Goal: Use online tool/utility: Utilize a website feature to perform a specific function

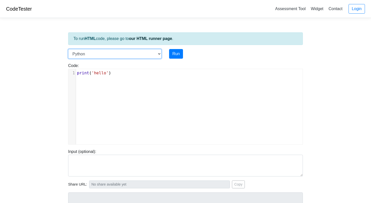
click at [144, 57] on select "C C++ Go Java Javascript Python Ruby" at bounding box center [114, 54] width 93 height 10
select select "c"
click at [68, 49] on select "C C++ Go Java Javascript Python Ruby" at bounding box center [114, 54] width 93 height 10
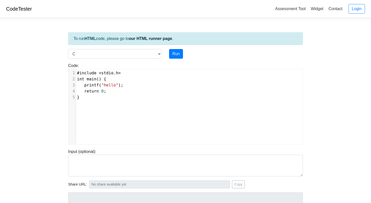
click at [101, 97] on pre "}" at bounding box center [189, 97] width 227 height 6
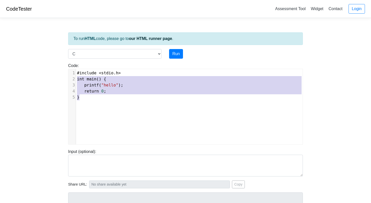
type textarea "#include <stdio.h> int main() { printf("hello"); return 0; }"
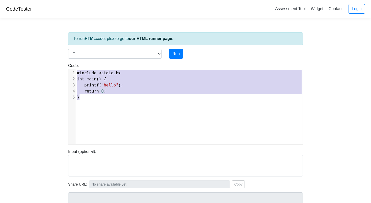
drag, startPoint x: 101, startPoint y: 97, endPoint x: 85, endPoint y: 44, distance: 54.8
click at [85, 44] on div "To run HTML code, please go to our HTML runner page . Language C C++ Go Java Ja…" at bounding box center [185, 145] width 242 height 247
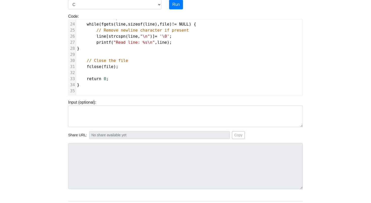
scroll to position [79, 0]
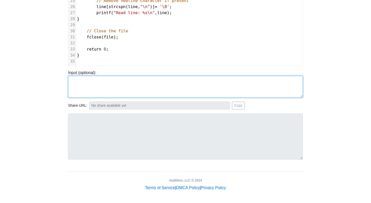
click at [107, 85] on textarea at bounding box center [185, 87] width 235 height 22
paste textarea "Hello, world! This is a test file. It has multiple lines."
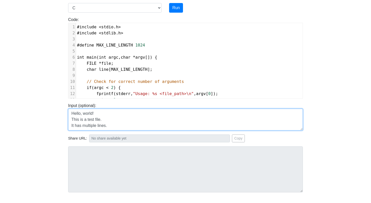
scroll to position [0, 0]
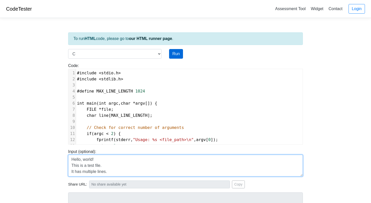
type textarea "Hello, world! This is a test file. It has multiple lines."
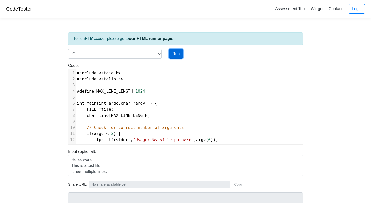
click at [175, 56] on button "Run" at bounding box center [176, 54] width 14 height 10
type input "https://codetester.io/runner?s=yAX755wGWD"
type textarea "Submission status: Runtime Error (NZEC) Stderr: Usage: ./a.out <file_path> Mess…"
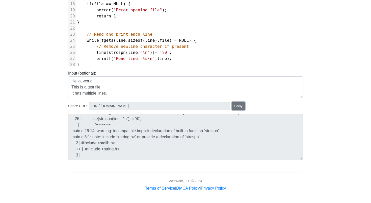
click at [239, 104] on button "Copy" at bounding box center [238, 106] width 13 height 8
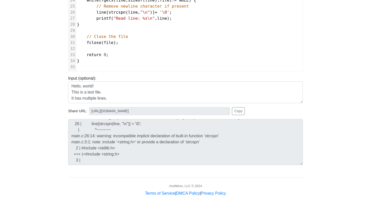
click at [93, 166] on div "To run HTML code, please go to our HTML runner page . Language C C++ Go Java Ja…" at bounding box center [185, 72] width 242 height 247
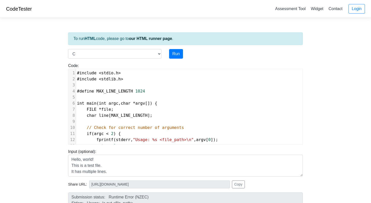
click at [126, 78] on pre "#include < stdlib . h >" at bounding box center [189, 79] width 227 height 6
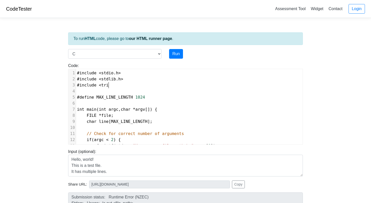
type textarea "#include <trin"
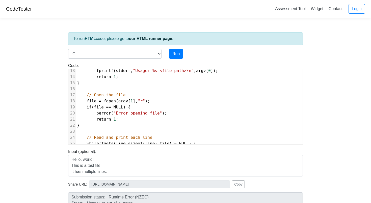
scroll to position [129, 0]
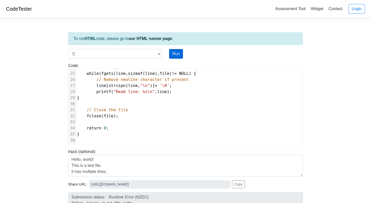
type textarea "string.h>"
click at [172, 54] on button "Run" at bounding box center [176, 54] width 14 height 10
type input "https://codetester.io/runner?s=mqlVDDx2zy"
type textarea "Submission status: Runtime Error (NZEC) Stderr: Usage: ./a.out <file_path> Mess…"
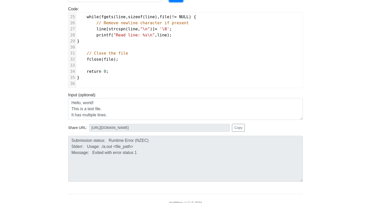
scroll to position [133, 0]
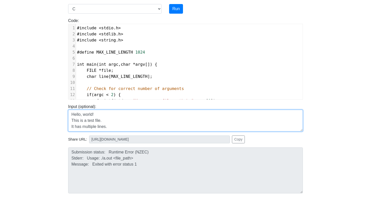
click at [99, 125] on textarea "Hello, world! This is a test file. It has multiple lines." at bounding box center [185, 121] width 235 height 22
type textarea "H"
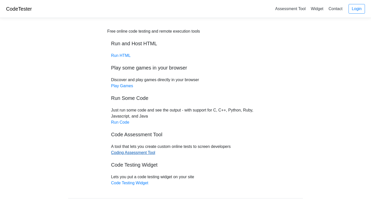
click at [130, 152] on link "Coding Assessment Tool" at bounding box center [133, 152] width 44 height 4
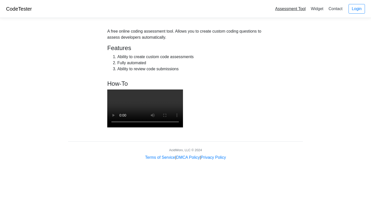
click at [283, 10] on link "Assessment Tool" at bounding box center [290, 9] width 35 height 8
click at [320, 8] on link "Widget" at bounding box center [317, 9] width 17 height 8
